Goal: Find specific page/section: Find specific page/section

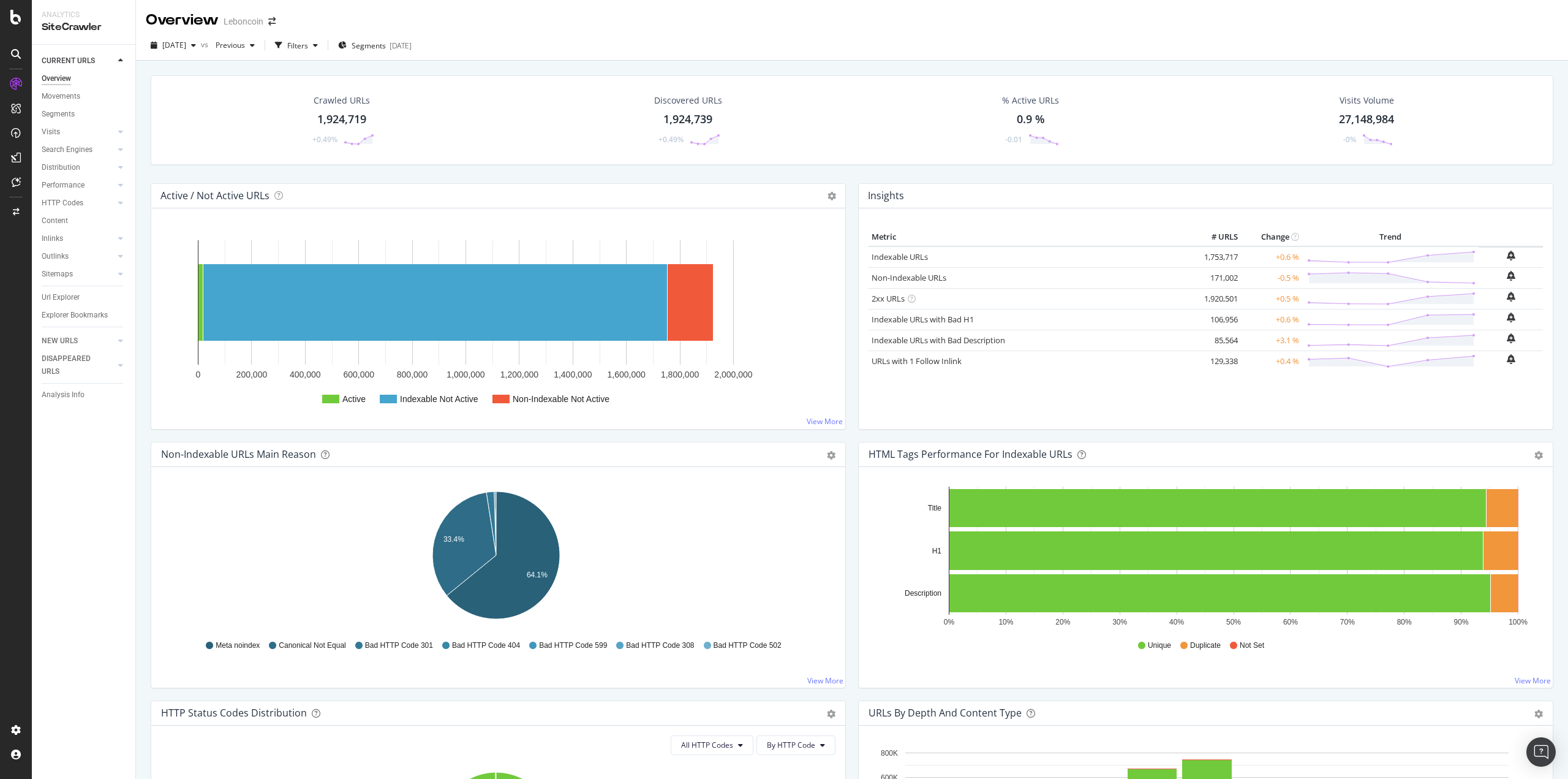
scroll to position [429, 0]
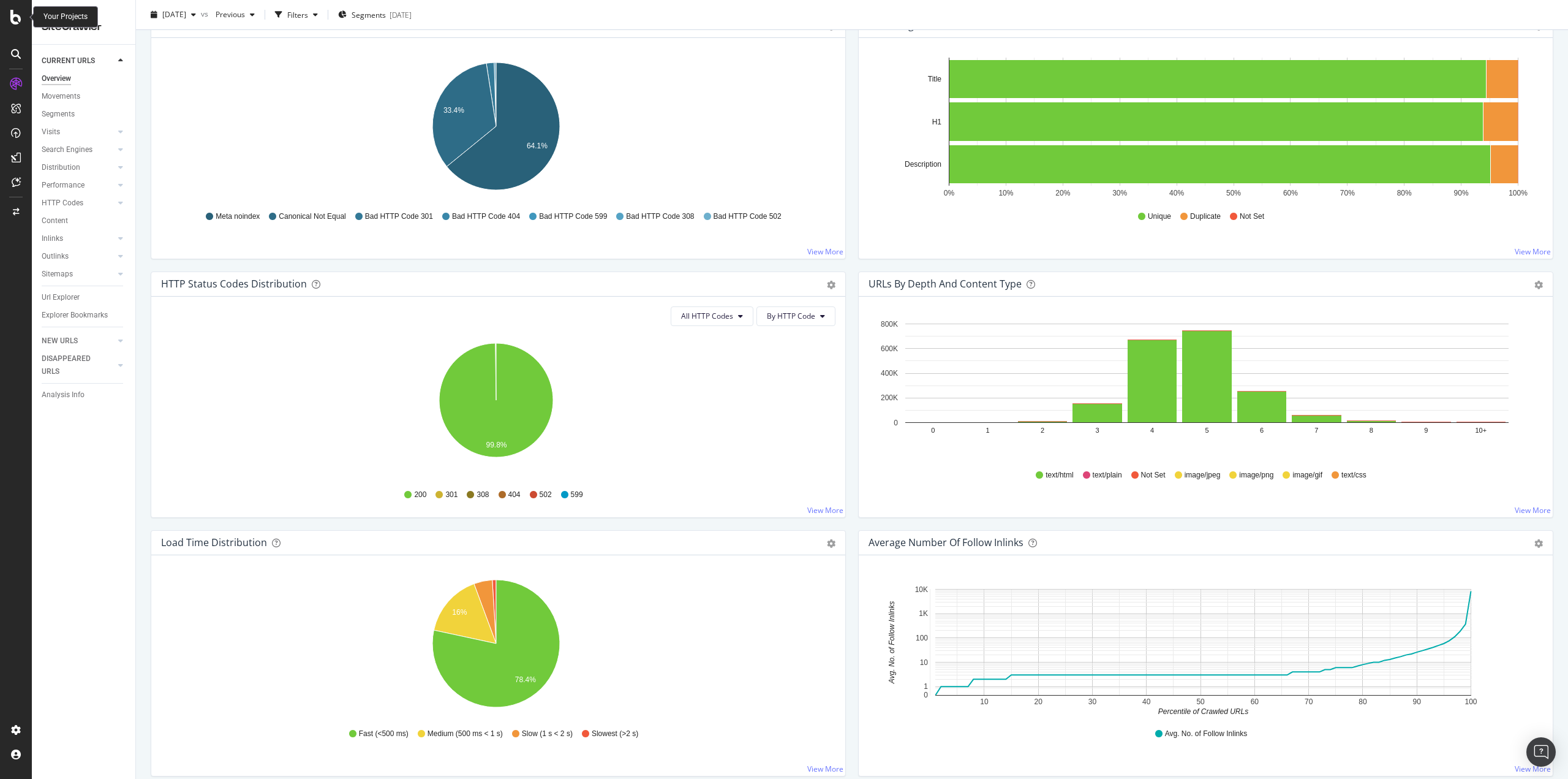
click at [17, 17] on icon at bounding box center [16, 17] width 11 height 15
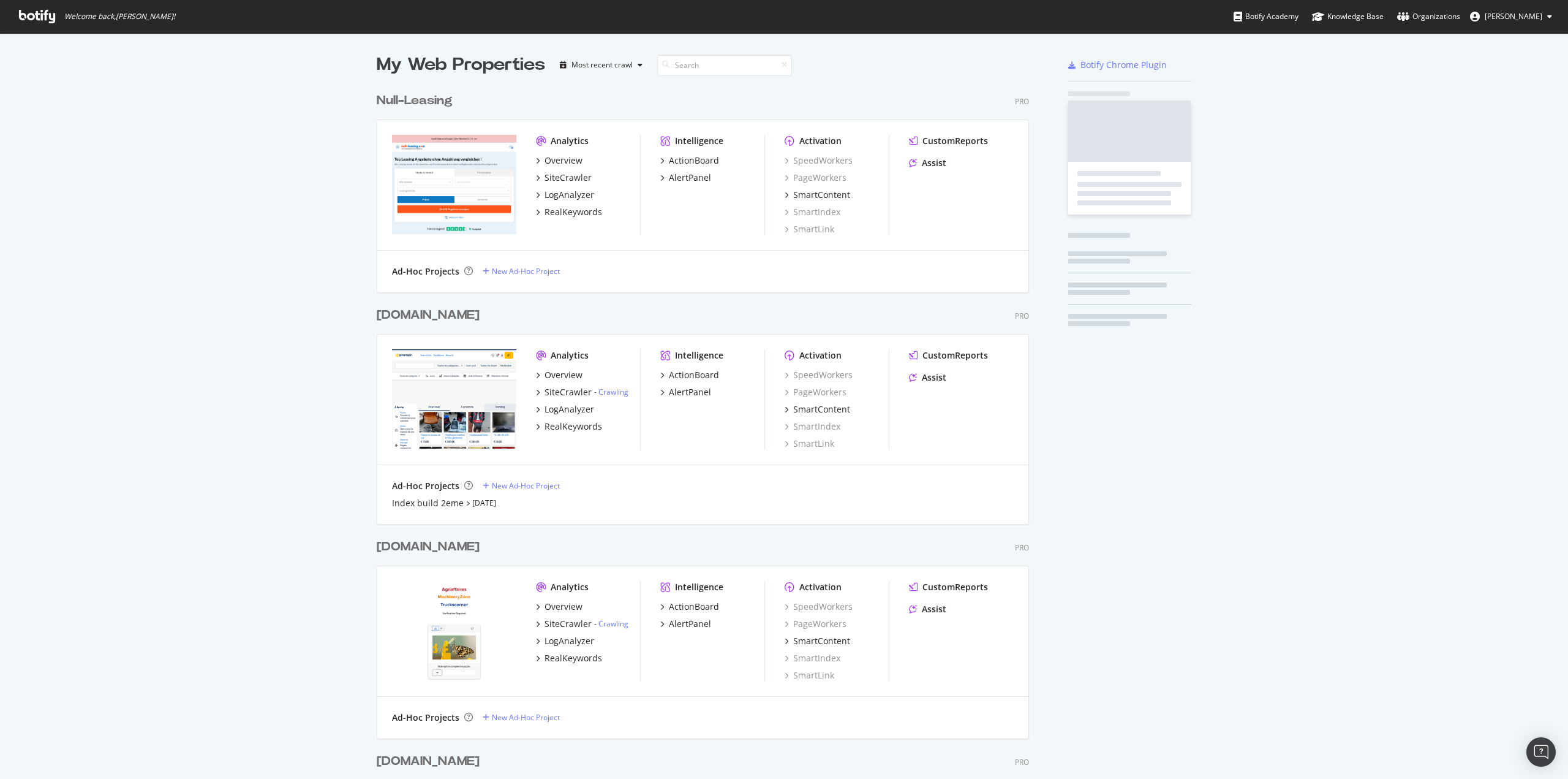
scroll to position [769, 1550]
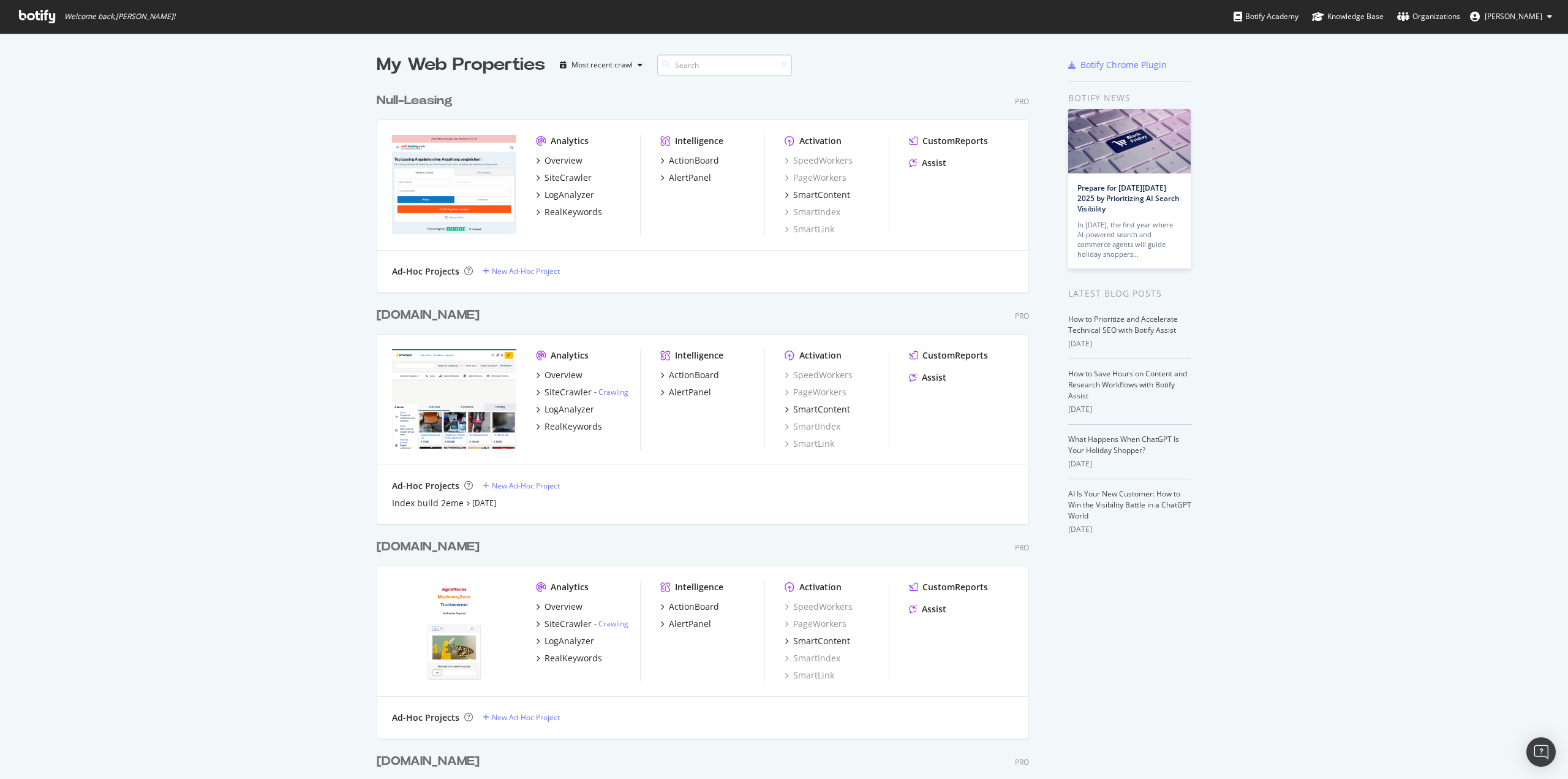
click at [689, 63] on input at bounding box center [724, 65] width 135 height 22
